Goal: Information Seeking & Learning: Learn about a topic

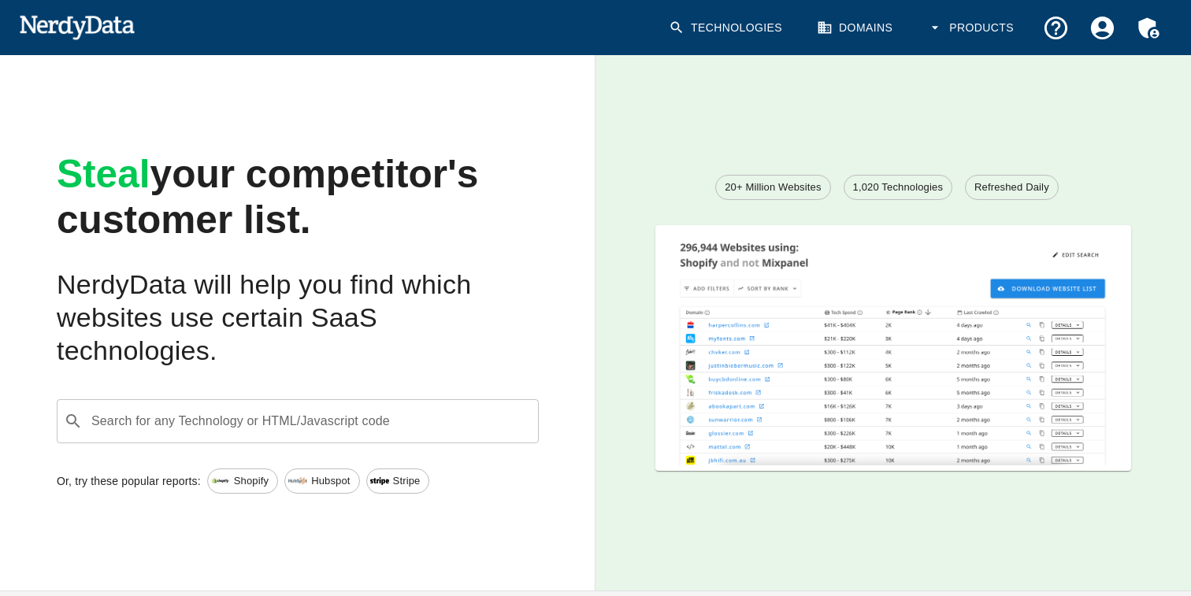
click at [243, 486] on span "Shopify" at bounding box center [251, 481] width 52 height 16
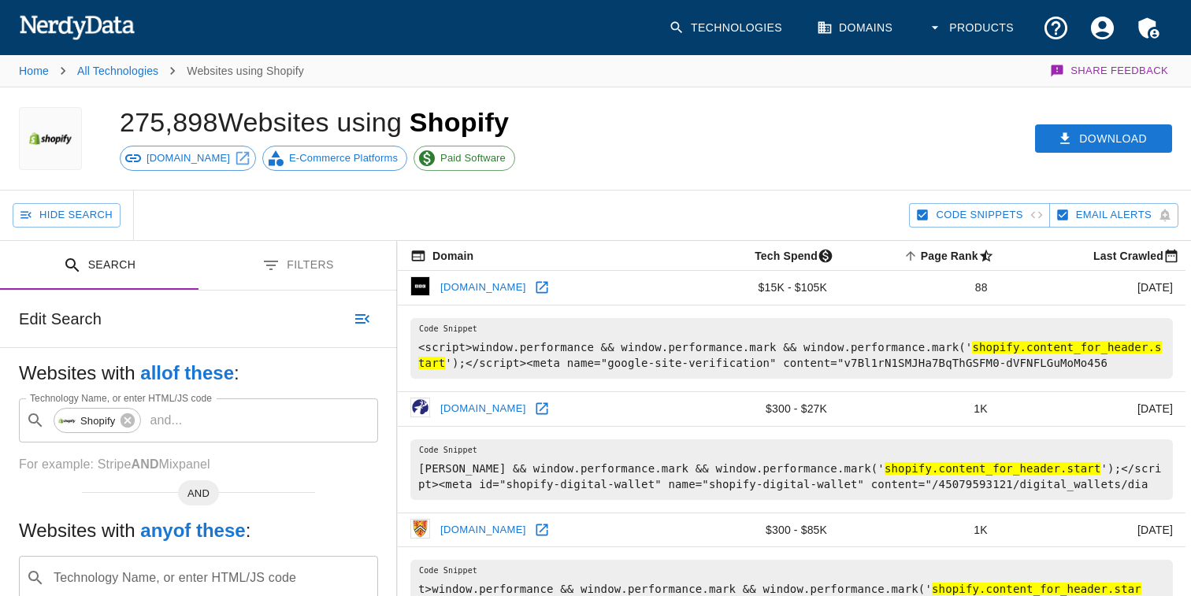
click at [276, 169] on link "E-Commerce Platforms" at bounding box center [334, 158] width 145 height 25
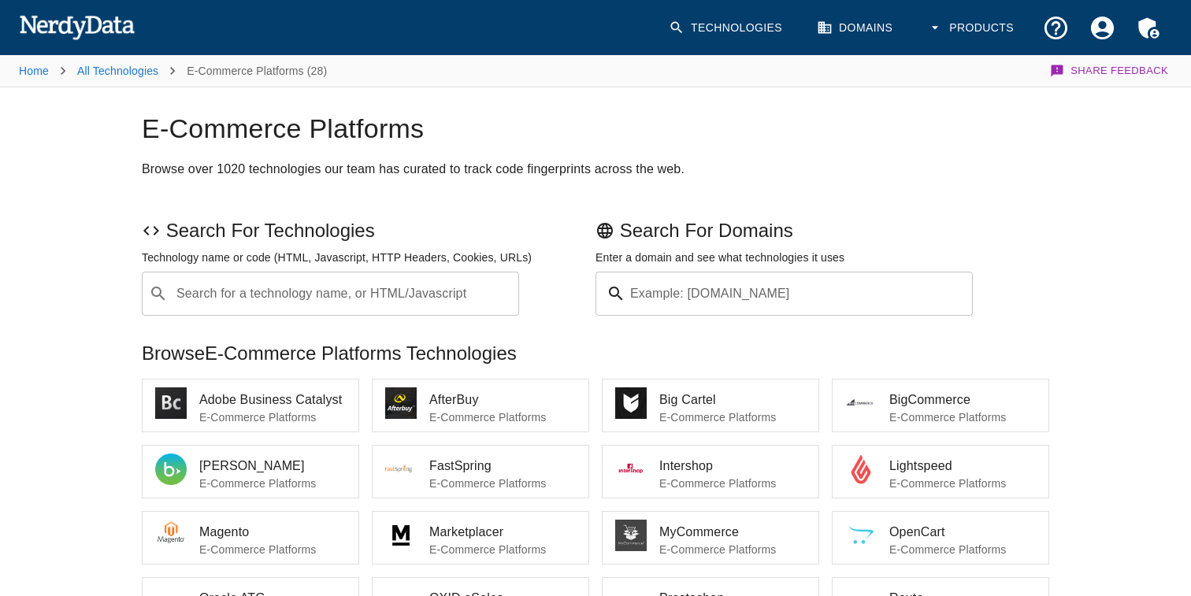
click at [714, 404] on span "Big Cartel" at bounding box center [732, 400] width 147 height 19
